Goal: Task Accomplishment & Management: Manage account settings

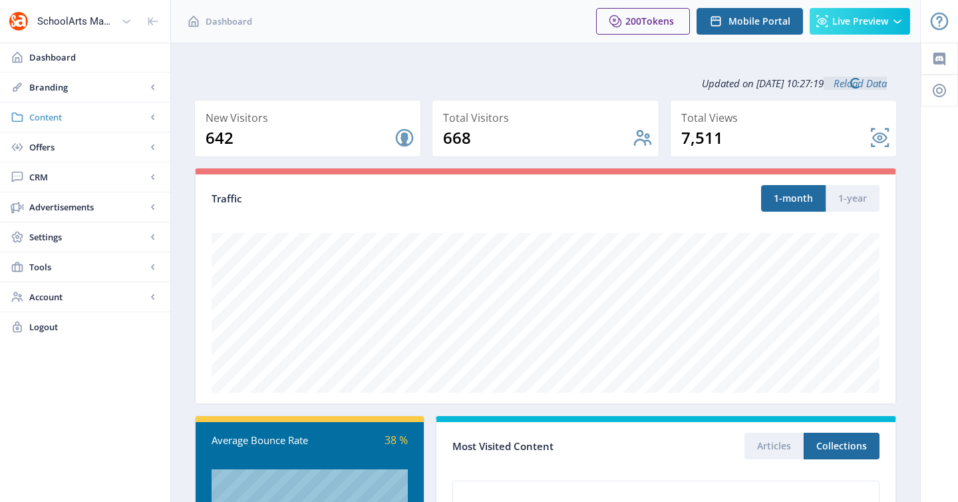
click at [138, 120] on span "Content" at bounding box center [87, 116] width 117 height 13
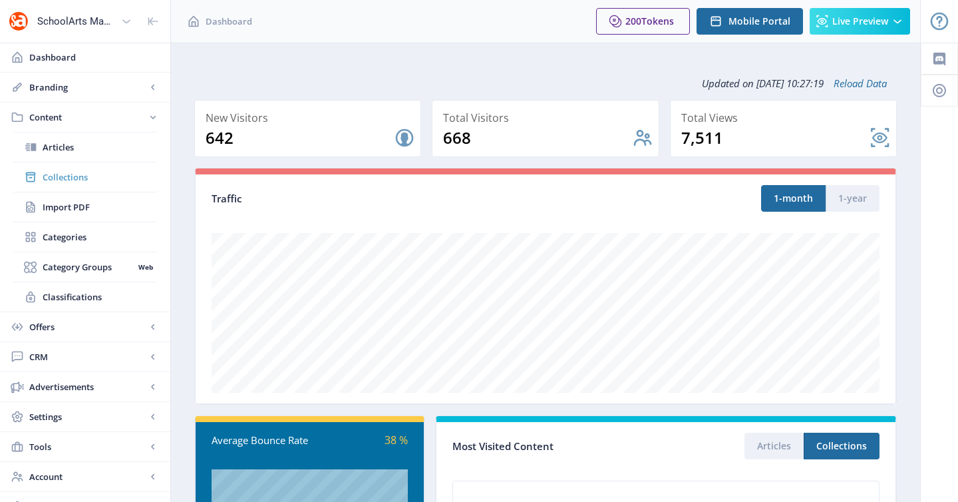
click at [120, 172] on span "Collections" at bounding box center [100, 176] width 114 height 13
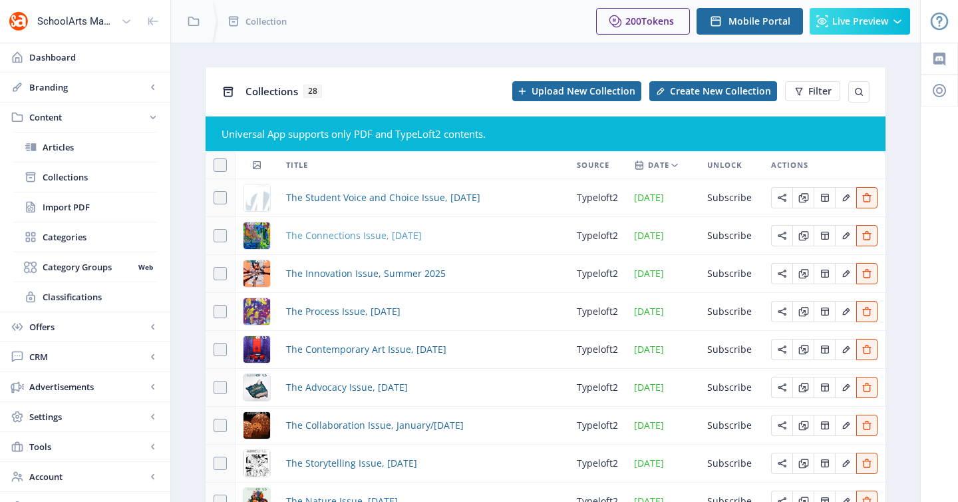
click at [321, 234] on span "The Connections Issue, [DATE]" at bounding box center [354, 236] width 136 height 16
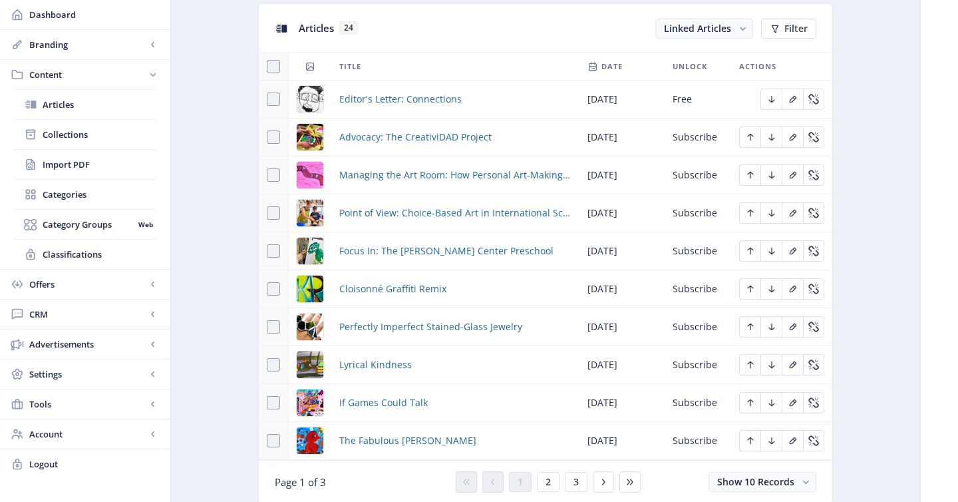
scroll to position [615, 0]
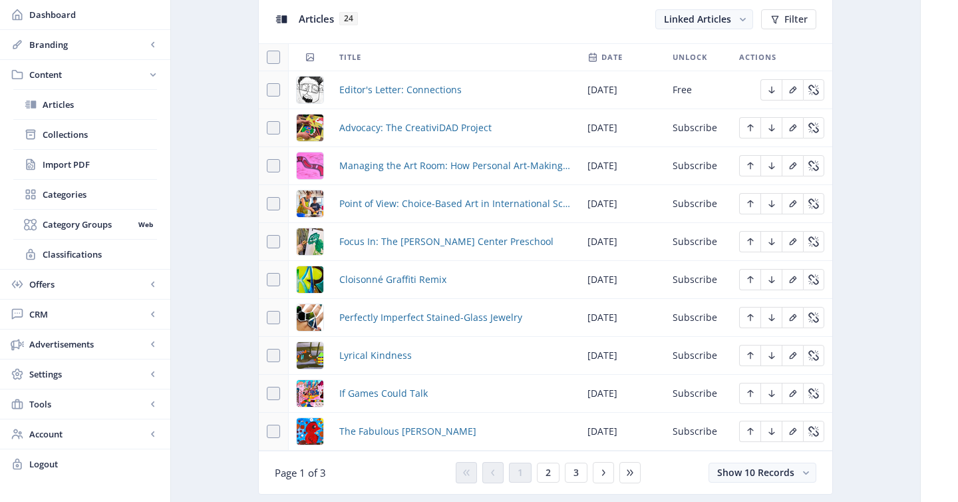
click at [552, 474] on div "You have unsaved changes Discard Changes Save Changes" at bounding box center [479, 480] width 825 height 43
click at [576, 476] on div "You have unsaved changes Discard Changes Save Changes" at bounding box center [479, 480] width 825 height 43
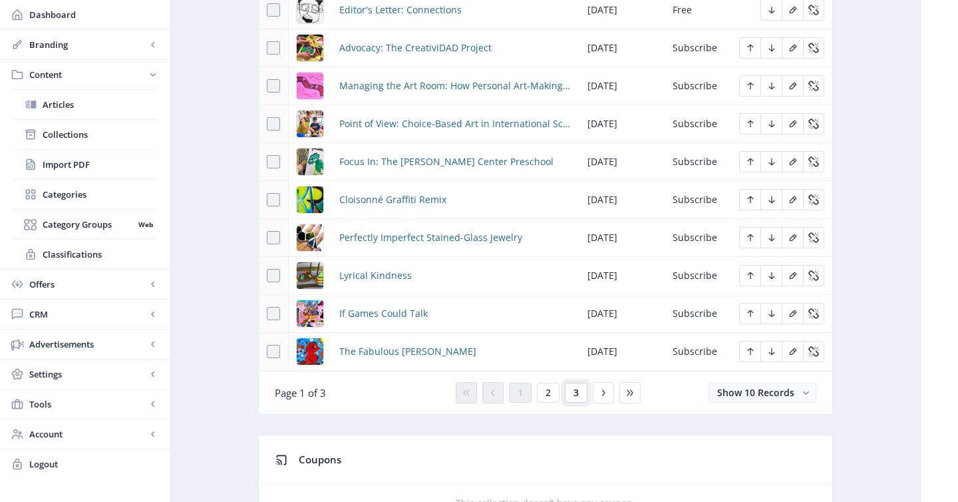
click at [584, 393] on button "3" at bounding box center [576, 393] width 23 height 20
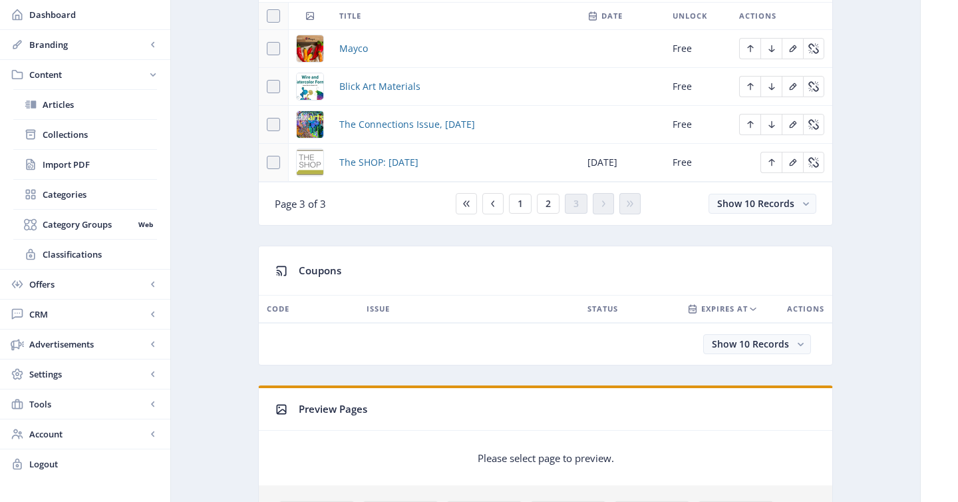
scroll to position [638, 0]
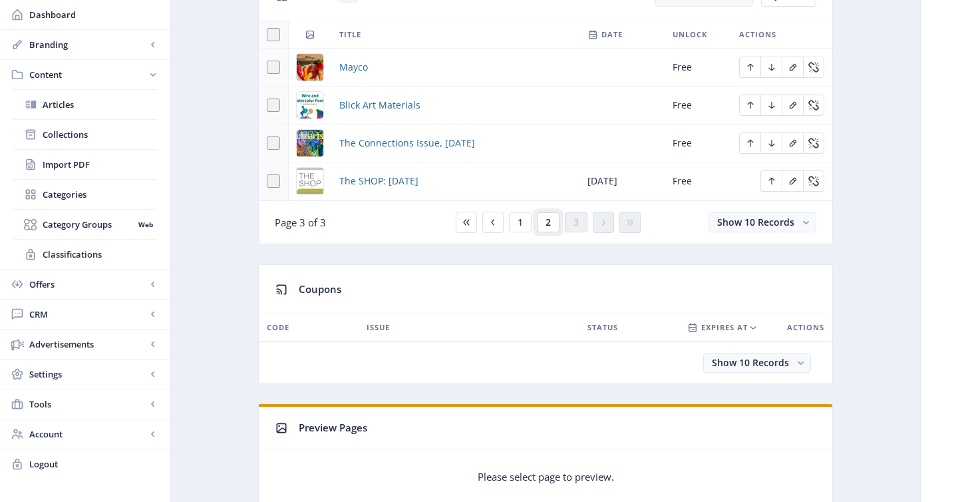
click at [544, 226] on button "2" at bounding box center [548, 222] width 23 height 20
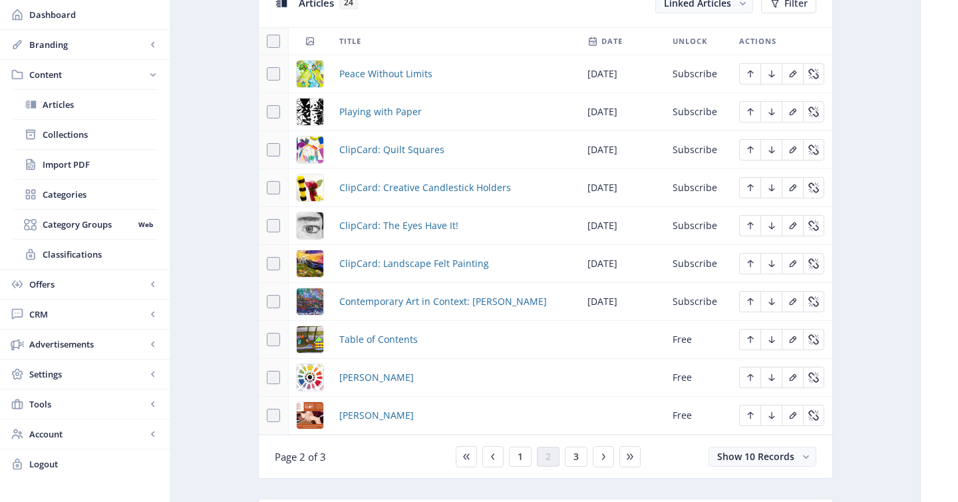
scroll to position [628, 0]
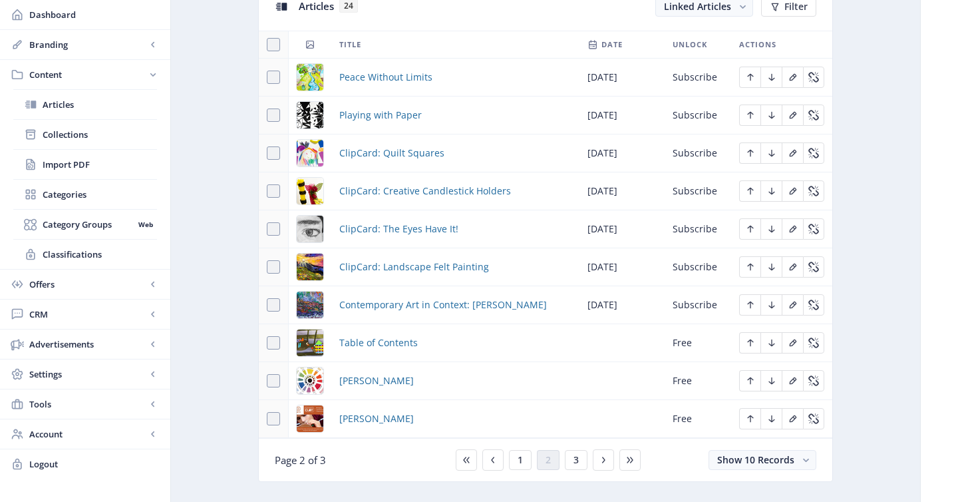
click at [526, 460] on div "You have unsaved changes Discard Changes Save Changes" at bounding box center [479, 480] width 825 height 43
click at [518, 462] on div "You have unsaved changes Discard Changes Save Changes" at bounding box center [479, 480] width 825 height 43
click at [68, 136] on span "Collections" at bounding box center [100, 134] width 114 height 13
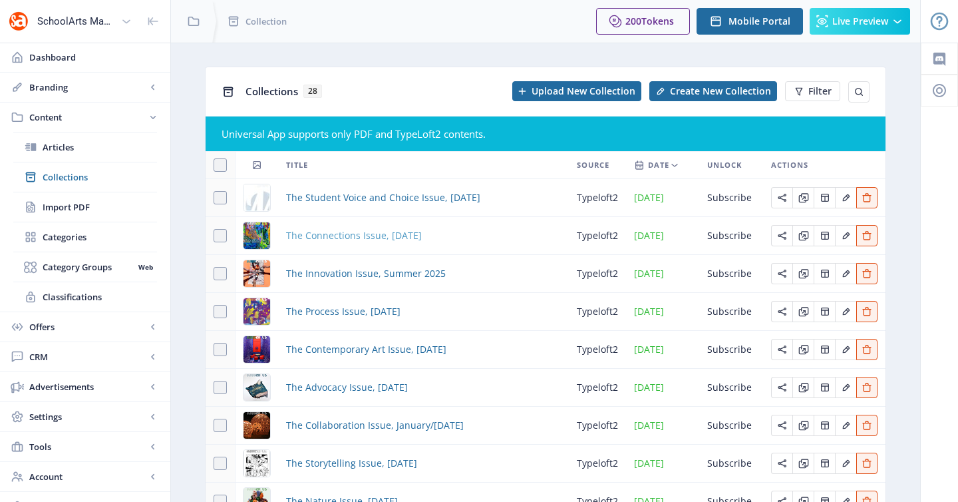
click at [335, 236] on span "The Connections Issue, [DATE]" at bounding box center [354, 236] width 136 height 16
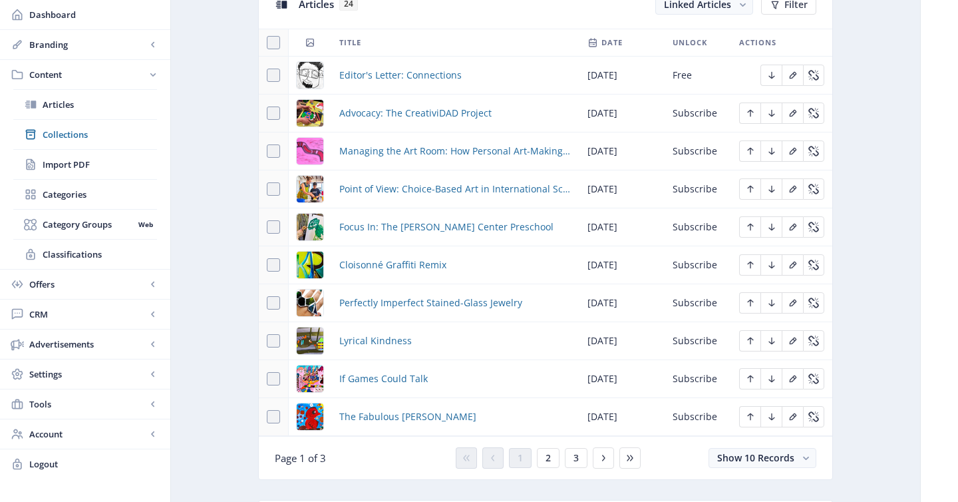
scroll to position [631, 0]
click at [548, 462] on div "You have unsaved changes Discard Changes Save Changes" at bounding box center [479, 480] width 825 height 43
click at [601, 457] on icon at bounding box center [603, 456] width 11 height 11
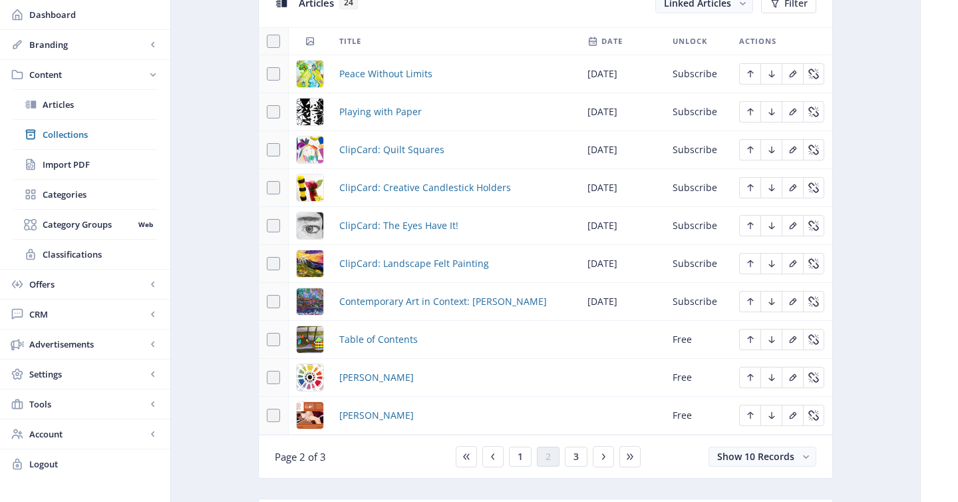
click at [507, 289] on td "Contemporary Art in Context: [PERSON_NAME]" at bounding box center [455, 302] width 248 height 38
click at [578, 460] on div "You have unsaved changes Discard Changes Save Changes" at bounding box center [479, 480] width 825 height 43
click at [603, 459] on div "You have unsaved changes Discard Changes Save Changes" at bounding box center [479, 480] width 825 height 43
click at [63, 138] on span "Collections" at bounding box center [100, 134] width 114 height 13
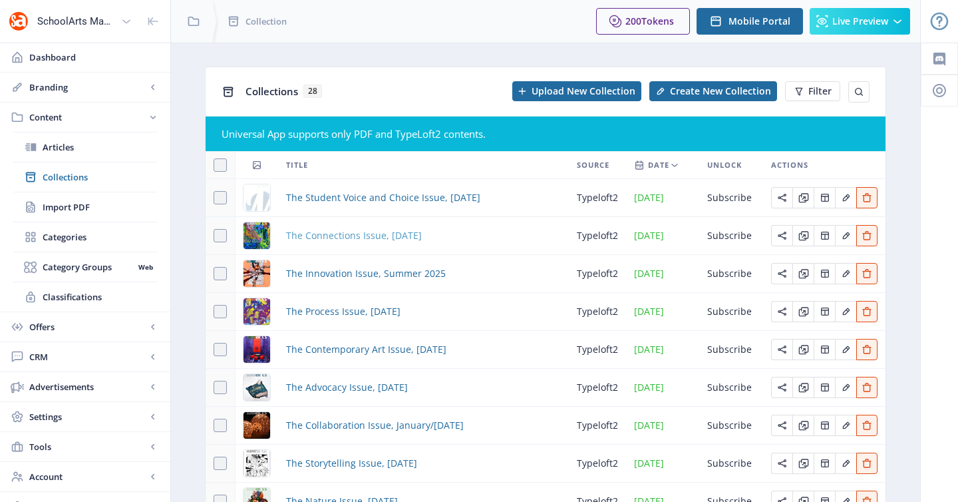
click at [335, 234] on span "The Connections Issue, [DATE]" at bounding box center [354, 236] width 136 height 16
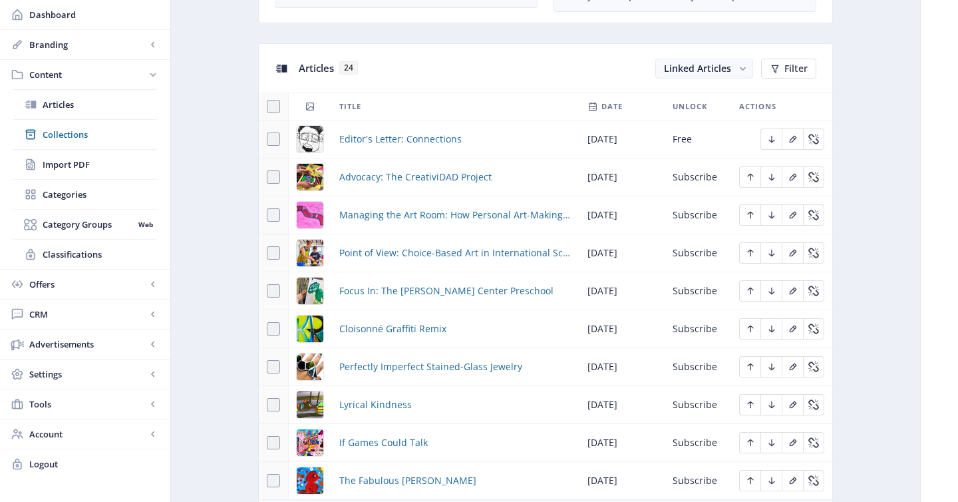
scroll to position [644, 0]
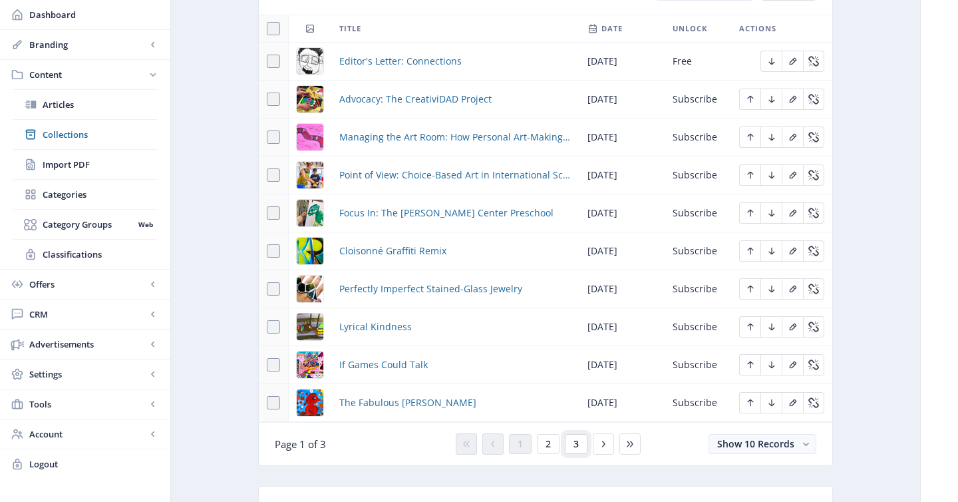
click at [575, 446] on span "3" at bounding box center [575, 443] width 5 height 11
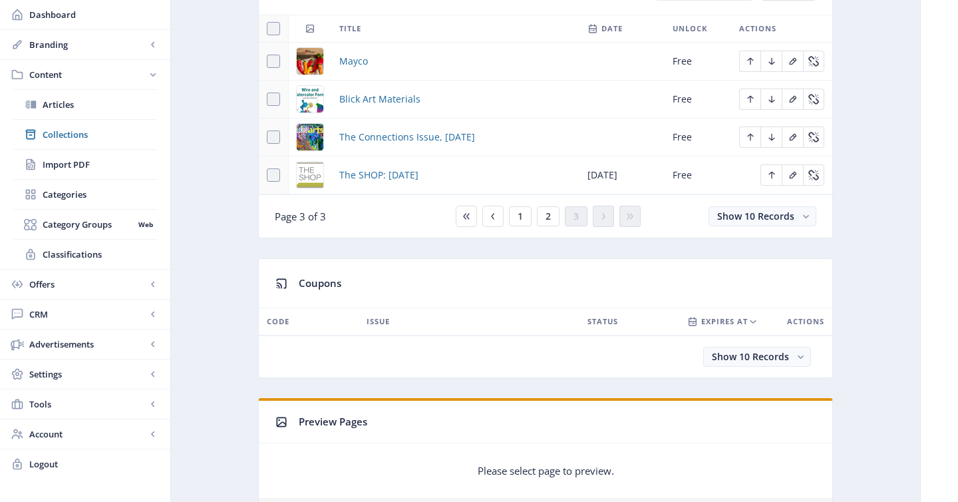
scroll to position [628, 0]
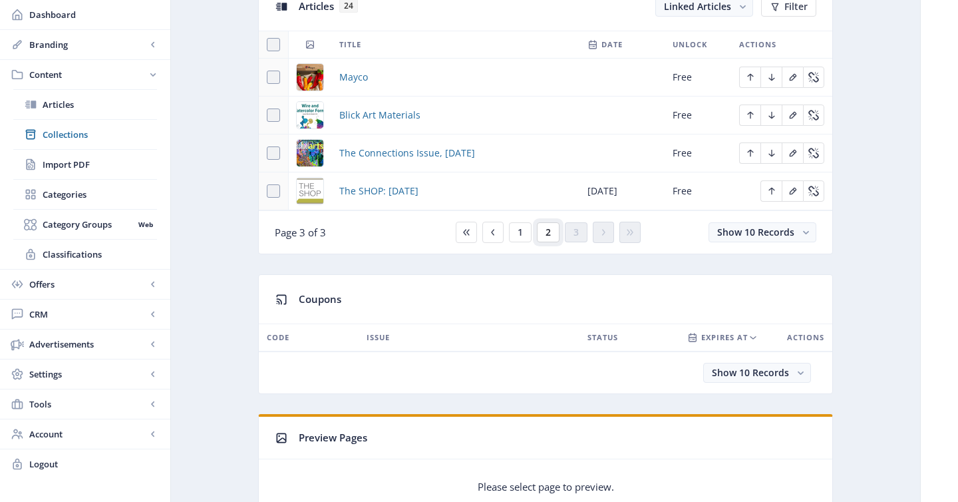
click at [551, 236] on button "2" at bounding box center [548, 232] width 23 height 20
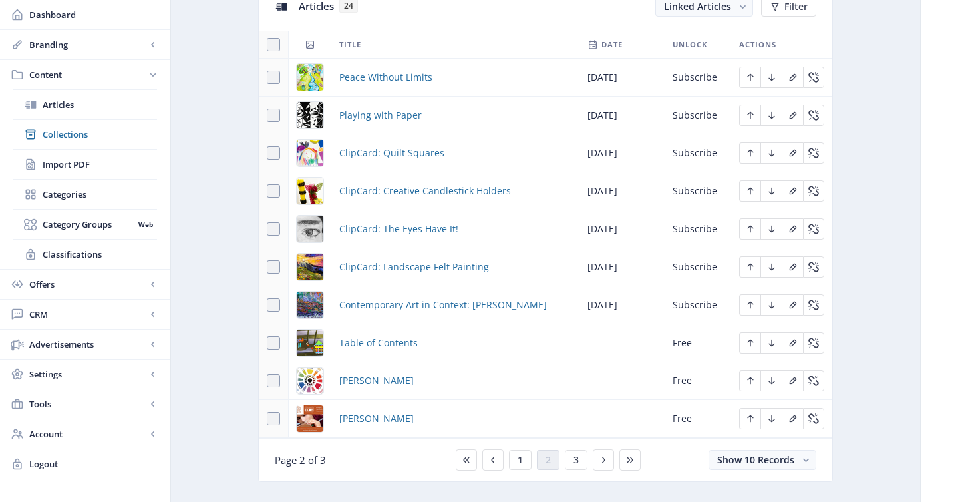
click at [522, 459] on div "You have unsaved changes Discard Changes Save Changes" at bounding box center [479, 480] width 825 height 43
click at [535, 309] on span "Contemporary Art in Context: [PERSON_NAME]" at bounding box center [443, 305] width 208 height 16
